Goal: Complete application form

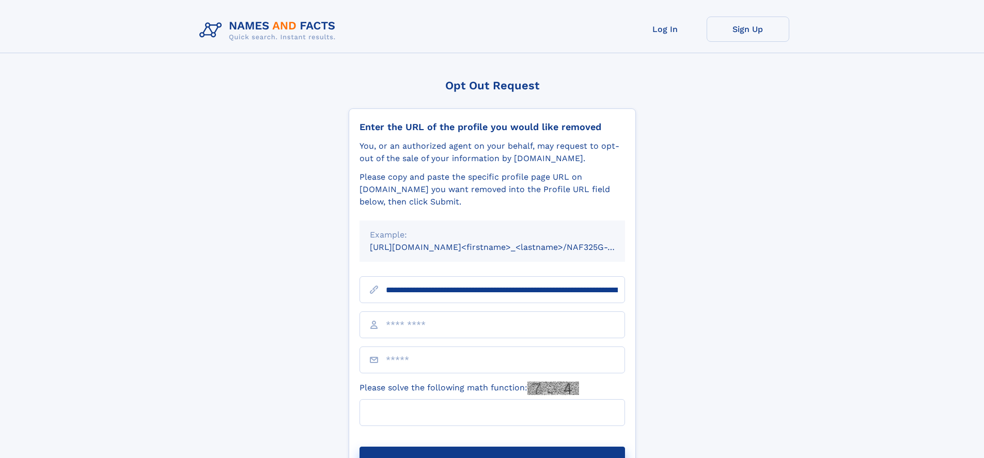
type input "**********"
type input "*"
click at [492, 447] on button "Submit Opt Out Request" at bounding box center [491, 463] width 265 height 33
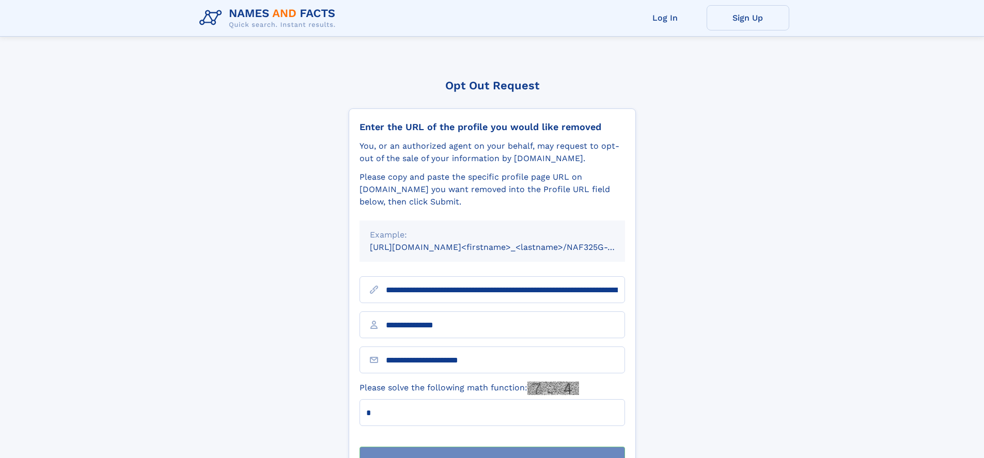
scroll to position [33, 0]
